Goal: Transaction & Acquisition: Purchase product/service

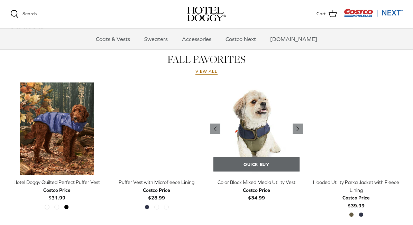
scroll to position [298, 0]
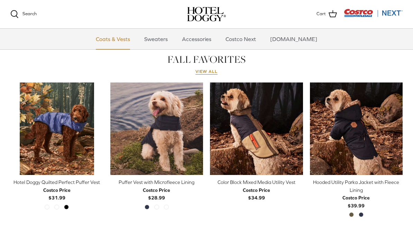
click at [130, 40] on link "Coats & Vests" at bounding box center [113, 39] width 47 height 21
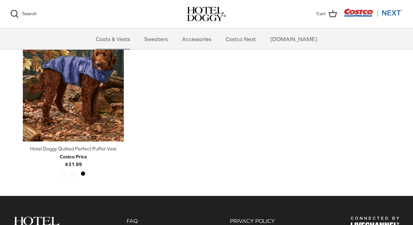
scroll to position [1081, 0]
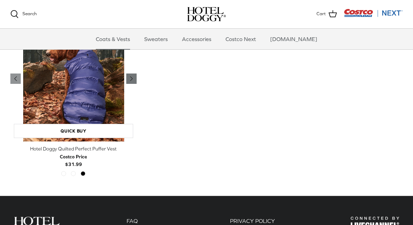
click at [130, 77] on polyline "Previous" at bounding box center [131, 79] width 2 height 4
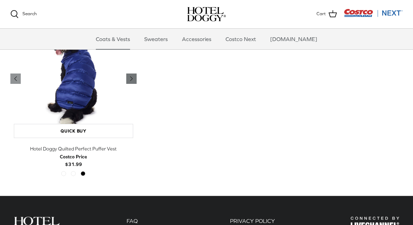
click at [130, 77] on polyline "Previous" at bounding box center [131, 79] width 2 height 4
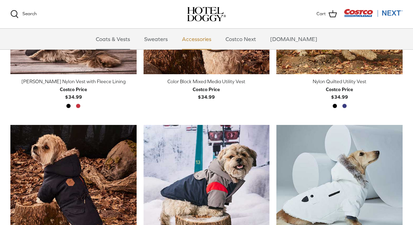
scroll to position [257, 0]
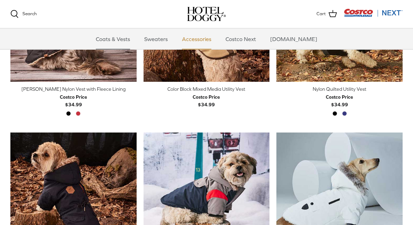
click at [204, 43] on link "Accessories" at bounding box center [197, 39] width 42 height 21
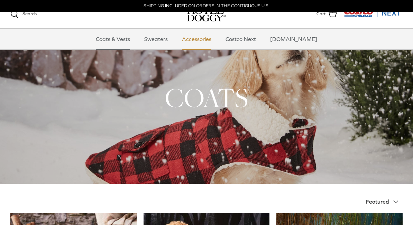
scroll to position [257, 0]
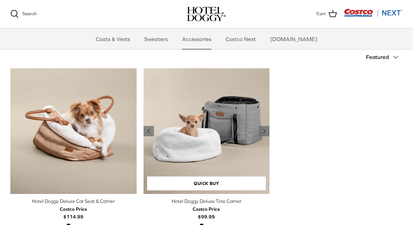
scroll to position [136, 0]
